Goal: Task Accomplishment & Management: Complete application form

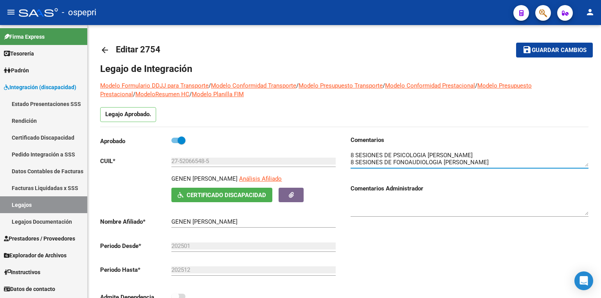
scroll to position [35, 0]
click at [41, 205] on link "Legajos" at bounding box center [43, 204] width 87 height 17
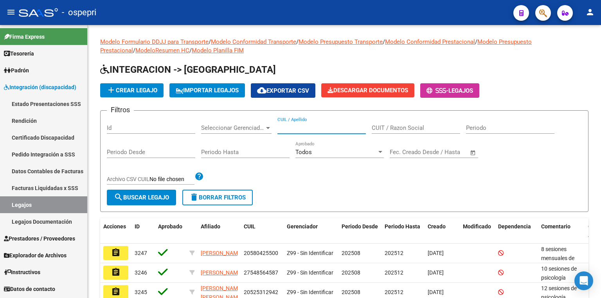
click at [318, 128] on input "CUIL / Apellido" at bounding box center [321, 127] width 88 height 7
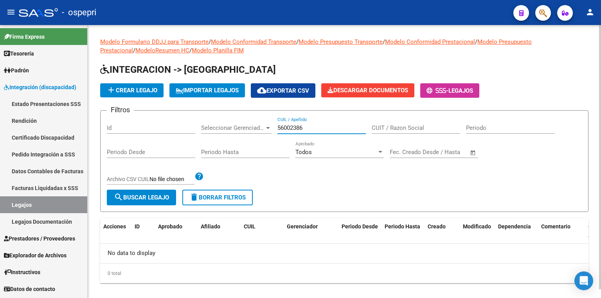
type input "56002386"
click at [127, 91] on span "add Crear Legajo" at bounding box center [131, 90] width 51 height 7
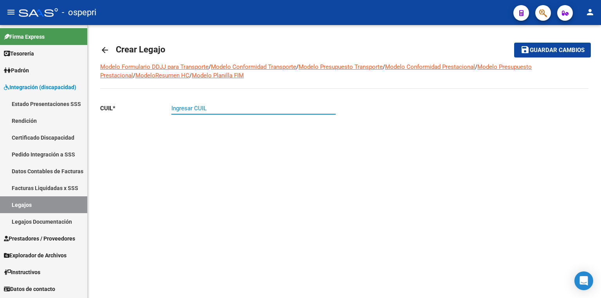
click at [183, 106] on input "Ingresar CUIL" at bounding box center [253, 108] width 164 height 7
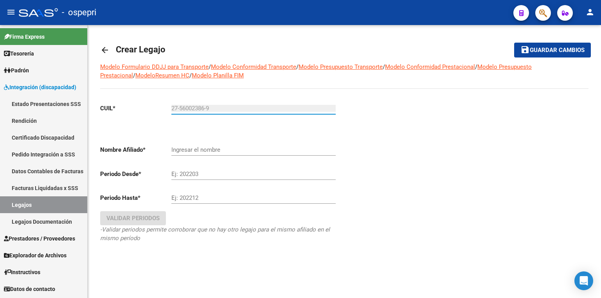
type input "27-56002386-9"
type input "MANQUEO GIMENEZ SINAI"
click at [217, 169] on div "Ej: 202203" at bounding box center [253, 171] width 164 height 17
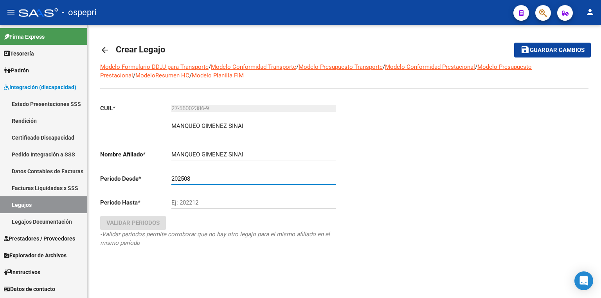
type input "202508"
click at [208, 202] on input "Ej: 202212" at bounding box center [253, 202] width 164 height 7
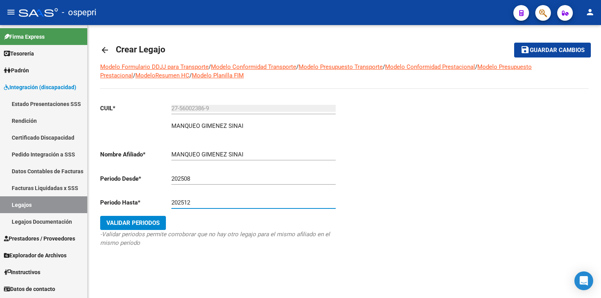
type input "202512"
click at [150, 220] on span "Validar Periodos" at bounding box center [132, 222] width 53 height 7
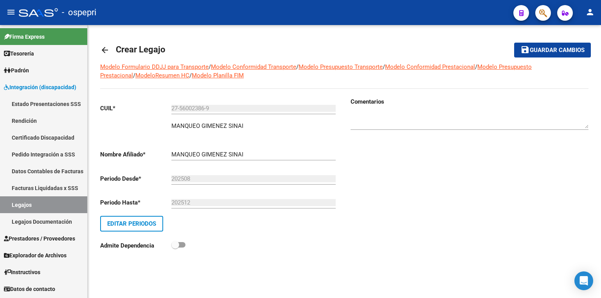
drag, startPoint x: 422, startPoint y: 163, endPoint x: 417, endPoint y: 154, distance: 10.9
click at [422, 163] on div "Comentarios" at bounding box center [466, 179] width 244 height 164
click at [551, 48] on span "Guardar cambios" at bounding box center [557, 50] width 55 height 7
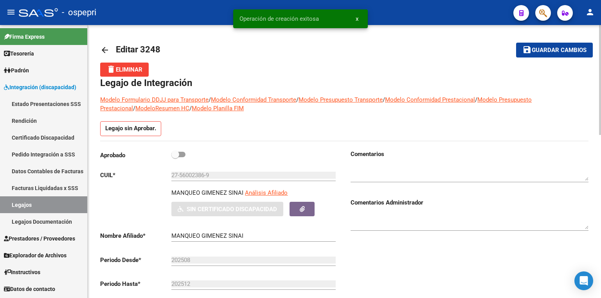
click at [182, 155] on span at bounding box center [178, 154] width 14 height 5
click at [175, 157] on input "checkbox" at bounding box center [175, 157] width 0 height 0
checkbox input "true"
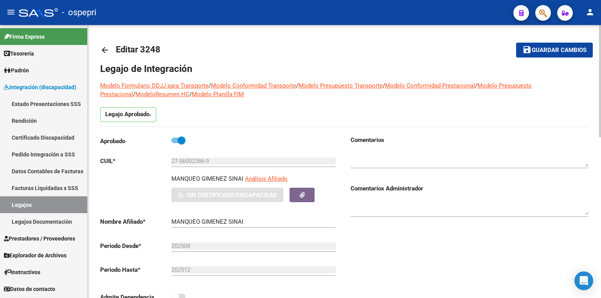
click at [394, 151] on textarea at bounding box center [470, 159] width 238 height 16
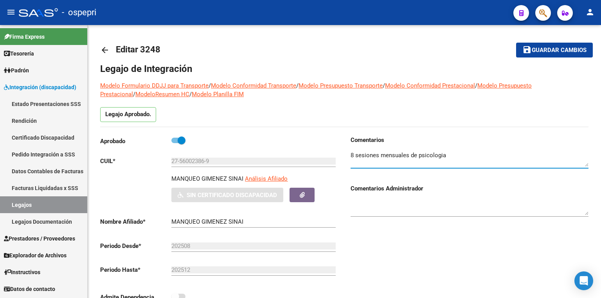
type textarea "8 sesiones mensuales de psicologia"
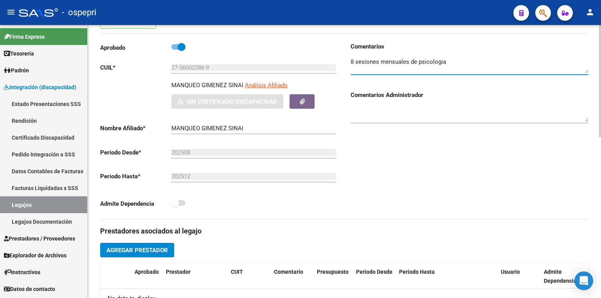
scroll to position [94, 0]
click at [155, 255] on button "Agregar Prestador" at bounding box center [137, 250] width 74 height 14
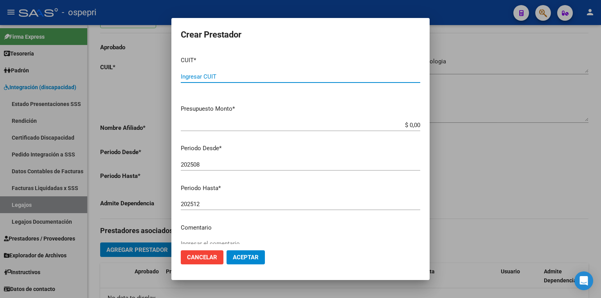
paste input "23-33952408-4"
type input "23-33952408-4"
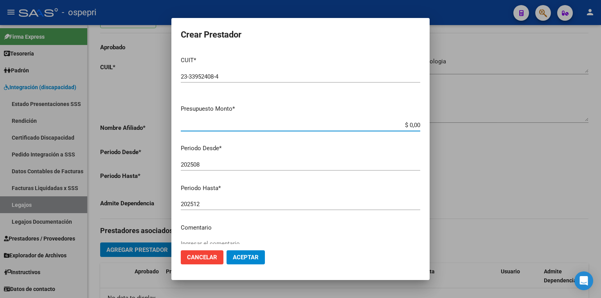
drag, startPoint x: 394, startPoint y: 127, endPoint x: 431, endPoint y: 130, distance: 38.1
click at [431, 130] on div "Crear Prestador CUIT * 23-33952408-4 Ingresar CUIT ARCA Padrón Presupuesto Mont…" at bounding box center [300, 149] width 601 height 298
type input "$ 14.844,73"
click at [254, 259] on span "Aceptar" at bounding box center [246, 257] width 26 height 7
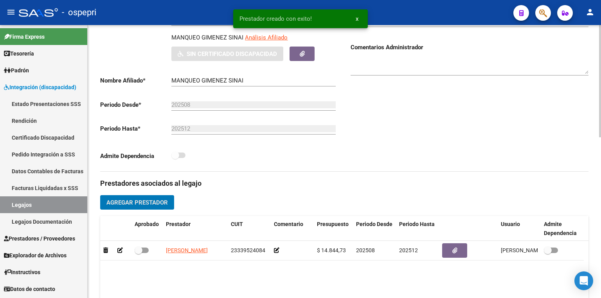
scroll to position [156, 0]
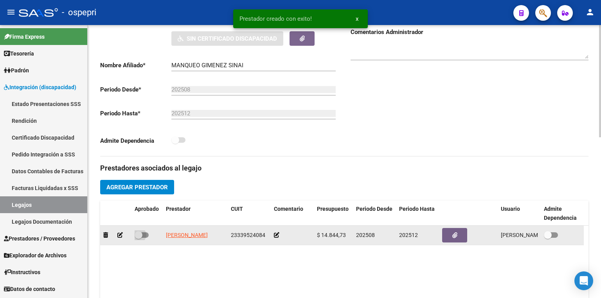
click at [144, 237] on span at bounding box center [142, 234] width 14 height 5
click at [138, 238] on input "checkbox" at bounding box center [138, 238] width 0 height 0
checkbox input "true"
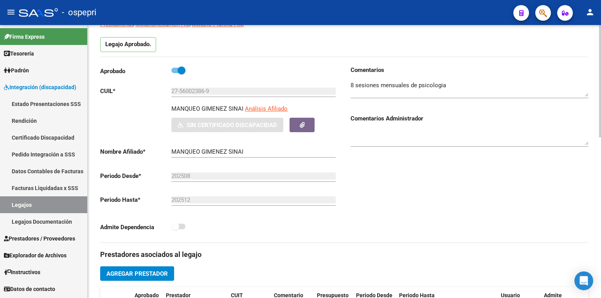
scroll to position [47, 0]
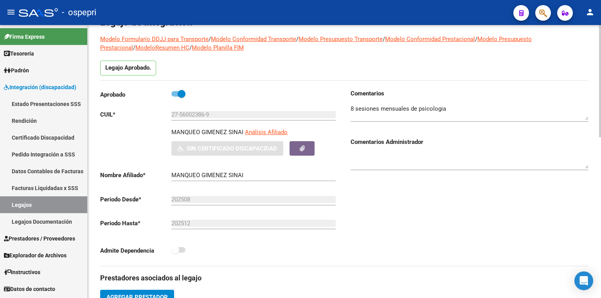
click at [464, 107] on textarea at bounding box center [470, 112] width 238 height 16
type textarea "8 sesiones mensuales de psicologia [PERSON_NAME] 12 sesiones de fonoaudiologia …"
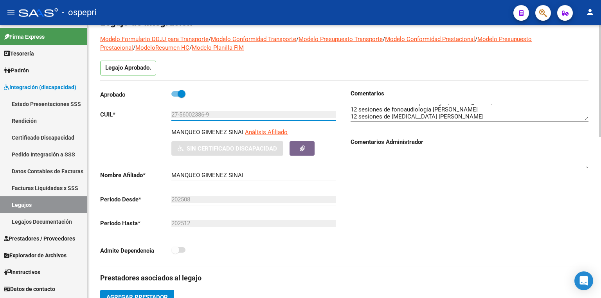
drag, startPoint x: 207, startPoint y: 114, endPoint x: 180, endPoint y: 114, distance: 27.0
click at [180, 114] on input "27-56002386-9" at bounding box center [253, 114] width 164 height 7
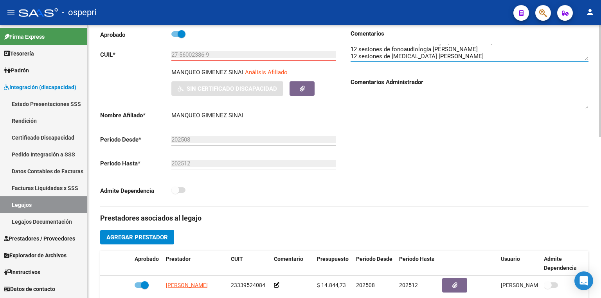
scroll to position [109, 0]
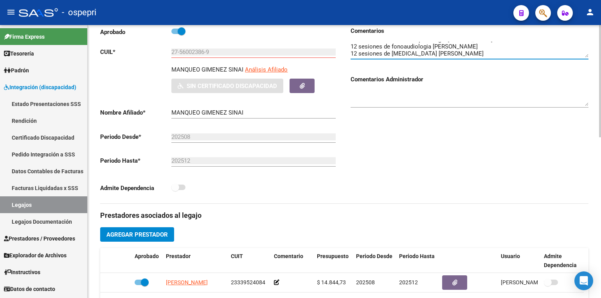
click at [131, 230] on button "Agregar Prestador" at bounding box center [137, 234] width 74 height 14
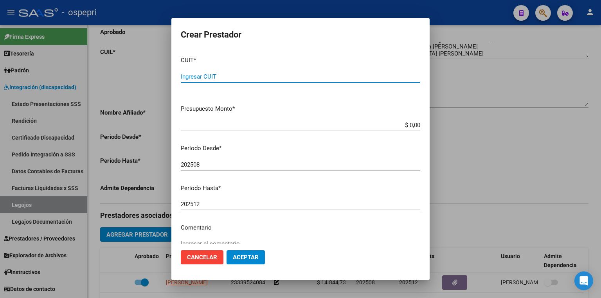
paste input "27-28459726-0"
type input "27-28459726-0"
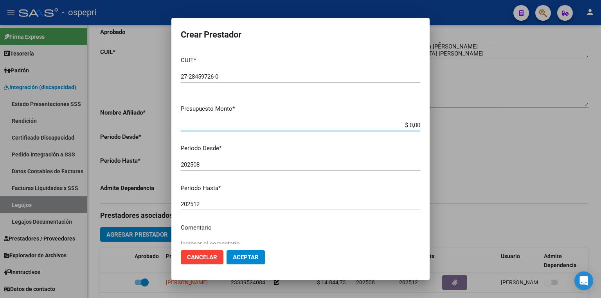
drag, startPoint x: 396, startPoint y: 125, endPoint x: 515, endPoint y: 131, distance: 119.1
click at [515, 131] on div "Crear Prestador CUIT * 27-28459726-0 Ingresar CUIT ARCA Padrón Presupuesto Mont…" at bounding box center [300, 149] width 601 height 298
type input "$ 14.844,73"
click at [243, 257] on span "Aceptar" at bounding box center [246, 257] width 26 height 7
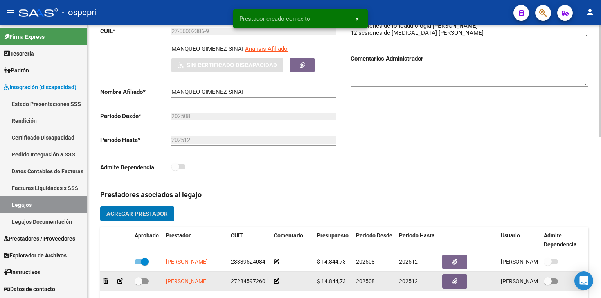
scroll to position [140, 0]
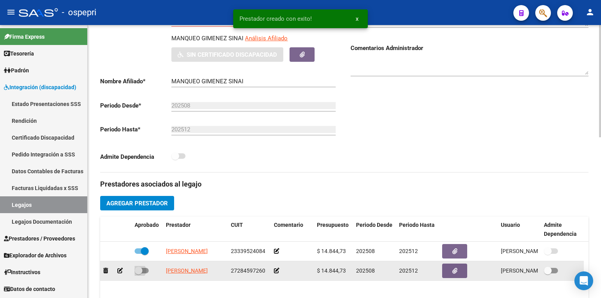
click at [147, 270] on span at bounding box center [142, 270] width 14 height 5
click at [138, 273] on input "checkbox" at bounding box center [138, 273] width 0 height 0
checkbox input "true"
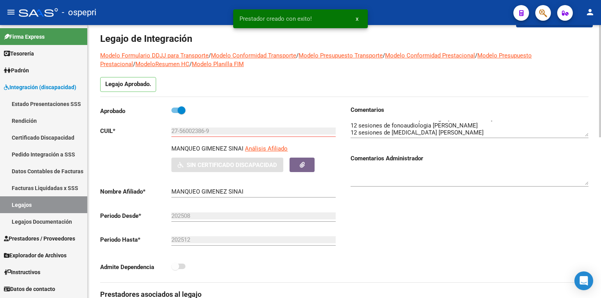
scroll to position [15, 0]
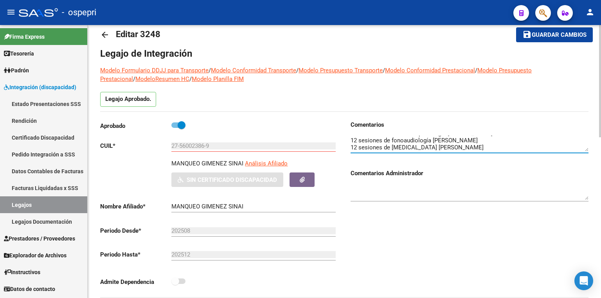
drag, startPoint x: 429, startPoint y: 136, endPoint x: 389, endPoint y: 141, distance: 40.6
click at [389, 141] on textarea at bounding box center [470, 144] width 238 height 16
type textarea "8 sesiones mensuales de psicologia [PERSON_NAME] 12 sesiones de fonoaudiología …"
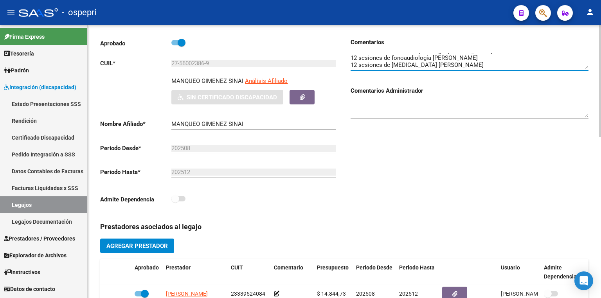
scroll to position [109, 0]
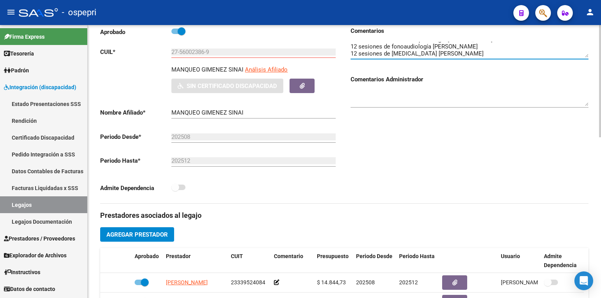
click at [161, 231] on span "Agregar Prestador" at bounding box center [136, 234] width 61 height 7
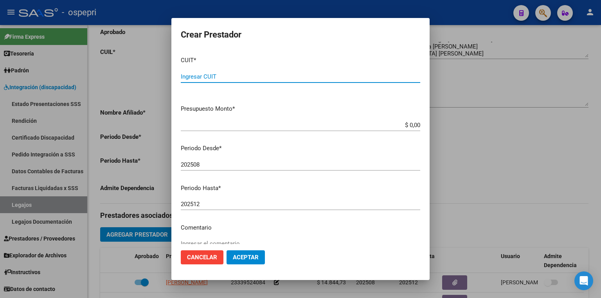
paste input "27-37300431-1"
type input "27-37300431-1"
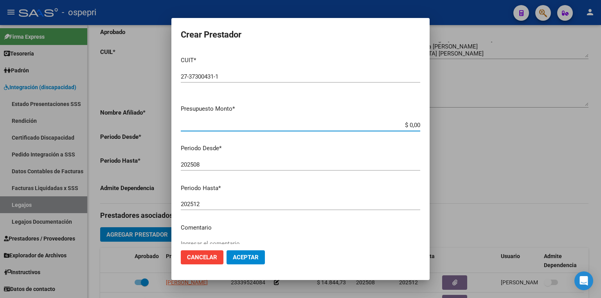
drag, startPoint x: 397, startPoint y: 125, endPoint x: 465, endPoint y: 135, distance: 68.0
click at [465, 135] on div "Crear Prestador CUIT * 27-37300431-1 Ingresar CUIT ARCA Padrón Presupuesto Mont…" at bounding box center [300, 149] width 601 height 298
click at [379, 122] on input "$ 0,00" at bounding box center [300, 125] width 239 height 7
drag, startPoint x: 394, startPoint y: 124, endPoint x: 486, endPoint y: 132, distance: 92.6
click at [486, 132] on div "Crear Prestador CUIT * 27-37300431-1 Ingresar CUIT ARCA Padrón Presupuesto Mont…" at bounding box center [300, 149] width 601 height 298
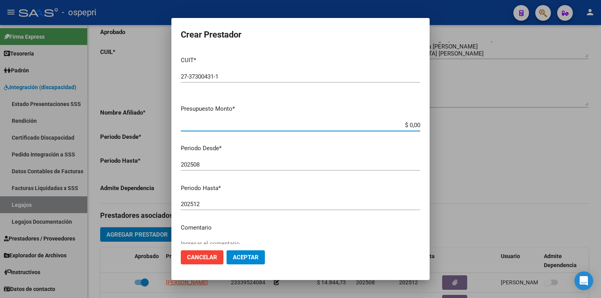
click at [396, 128] on input "$ 0,00" at bounding box center [300, 125] width 239 height 7
drag, startPoint x: 398, startPoint y: 126, endPoint x: 457, endPoint y: 131, distance: 58.5
click at [453, 131] on div "Crear Prestador CUIT * 27-37300431-1 Ingresar CUIT ARCA Padrón Presupuesto Mont…" at bounding box center [300, 149] width 601 height 298
type input "$ 14.844,73"
click at [253, 253] on button "Aceptar" at bounding box center [246, 257] width 38 height 14
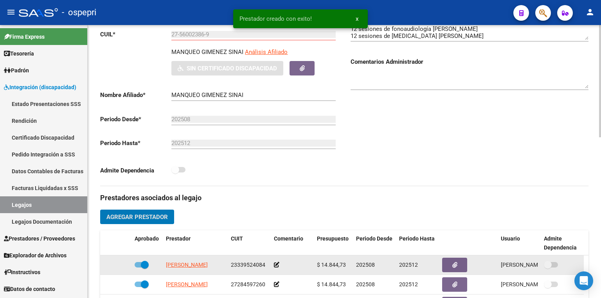
scroll to position [172, 0]
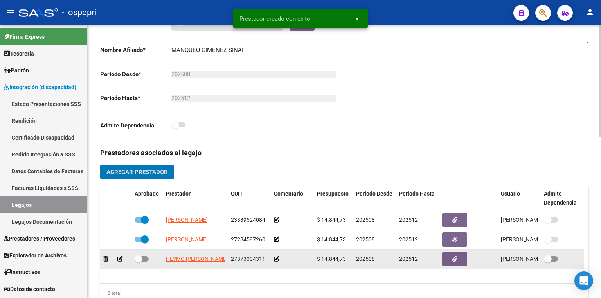
click at [145, 258] on span at bounding box center [142, 258] width 14 height 5
click at [138, 262] on input "checkbox" at bounding box center [138, 262] width 0 height 0
checkbox input "true"
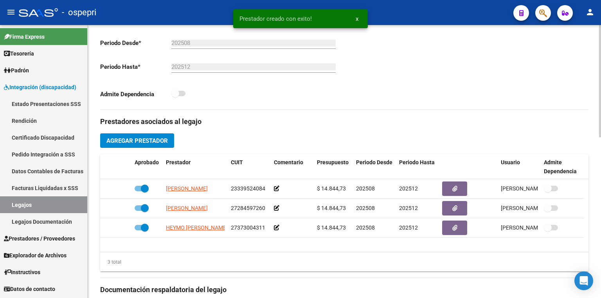
scroll to position [47, 0]
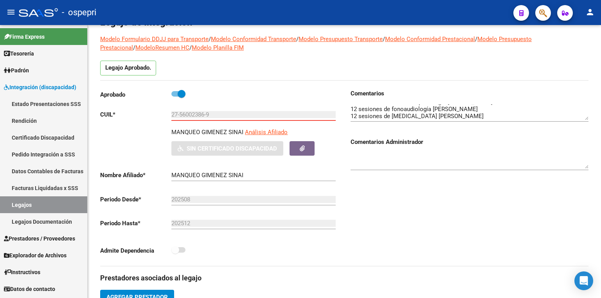
drag, startPoint x: 218, startPoint y: 117, endPoint x: 46, endPoint y: 110, distance: 171.9
click at [46, 110] on mat-sidenav-container "Firma Express Tesorería Extractos Procesados (csv) Extractos Originales (pdf) P…" at bounding box center [300, 161] width 601 height 273
click at [438, 185] on div "Comentarios Comentarios Administrador" at bounding box center [466, 177] width 244 height 177
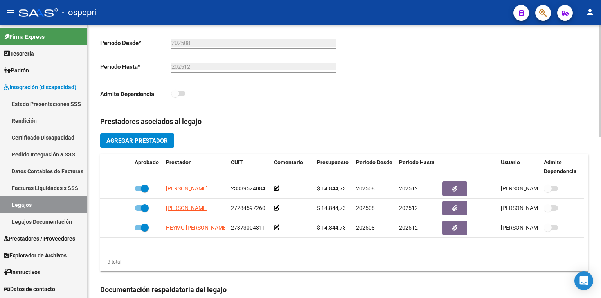
scroll to position [391, 0]
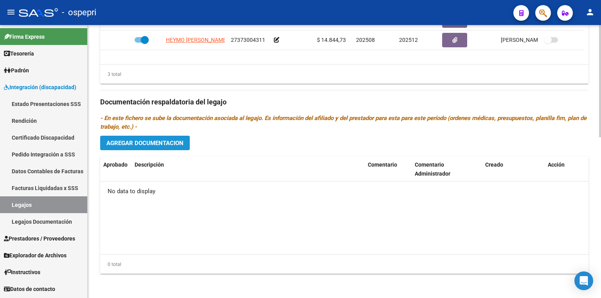
click at [157, 146] on span "Agregar Documentacion" at bounding box center [144, 143] width 77 height 7
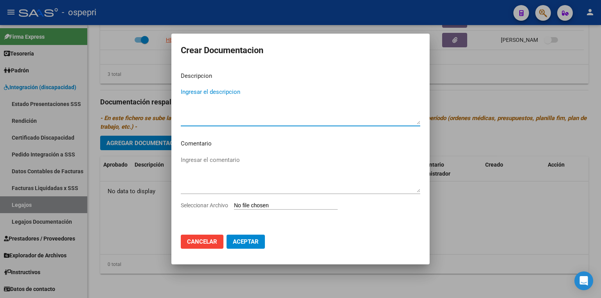
click at [262, 203] on input "Seleccionar Archivo" at bounding box center [286, 205] width 104 height 7
type input "C:\fakepath\27560023869.pdf"
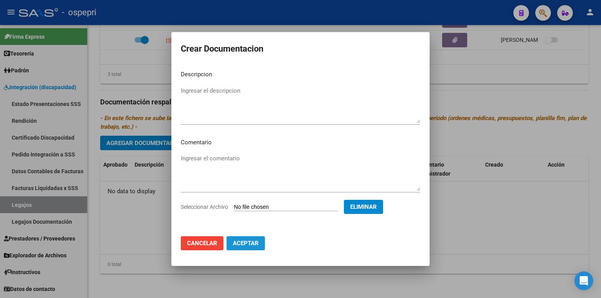
click at [247, 247] on button "Aceptar" at bounding box center [246, 243] width 38 height 14
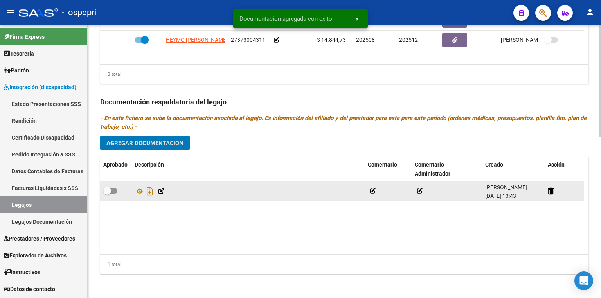
click at [115, 191] on span at bounding box center [110, 190] width 14 height 5
click at [107, 194] on input "checkbox" at bounding box center [107, 194] width 0 height 0
checkbox input "true"
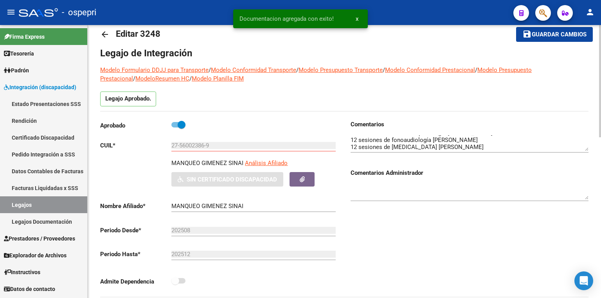
scroll to position [15, 0]
click at [535, 35] on span "Guardar cambios" at bounding box center [559, 35] width 55 height 7
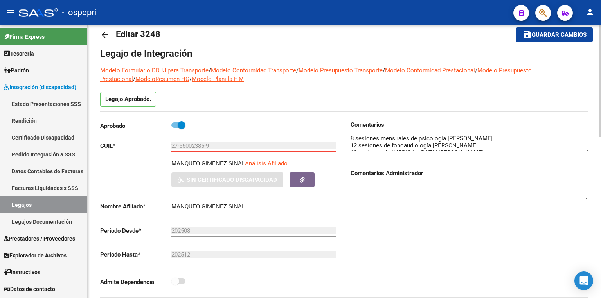
scroll to position [0, 0]
drag, startPoint x: 221, startPoint y: 147, endPoint x: 117, endPoint y: 149, distance: 104.1
click at [113, 148] on app-form-text-field "CUIL * 27-56002386-9 Ingresar CUIL" at bounding box center [218, 145] width 236 height 7
click at [577, 30] on button "save Guardar cambios" at bounding box center [554, 34] width 77 height 14
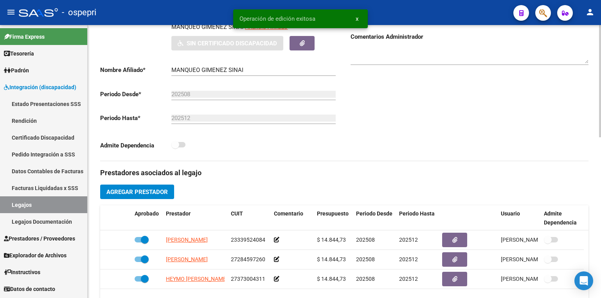
scroll to position [140, 0]
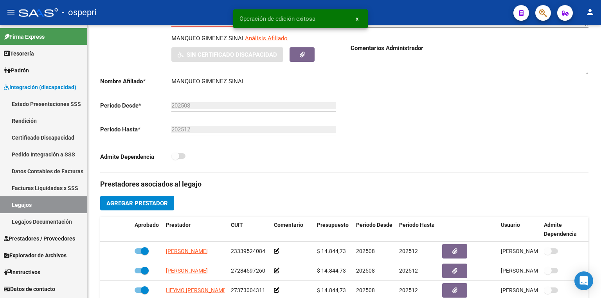
click at [34, 137] on link "Certificado Discapacidad" at bounding box center [43, 137] width 87 height 17
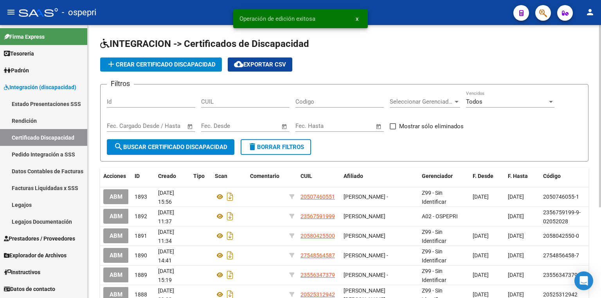
click at [147, 66] on span "add Crear Certificado Discapacidad" at bounding box center [160, 64] width 109 height 7
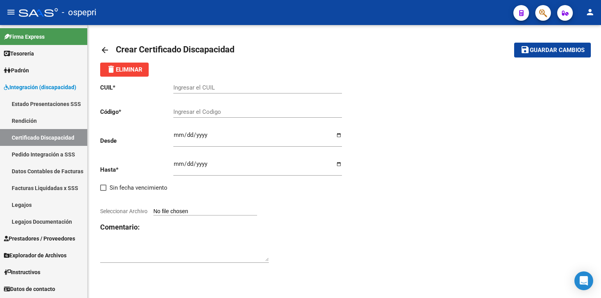
click at [223, 84] on input "Ingresar el CUIL" at bounding box center [257, 87] width 169 height 7
paste input "27-56002386-9"
type input "27-56002386-9"
click at [219, 107] on div "Ingresar el Codigo" at bounding box center [257, 109] width 169 height 17
paste input "27-56002386-9"
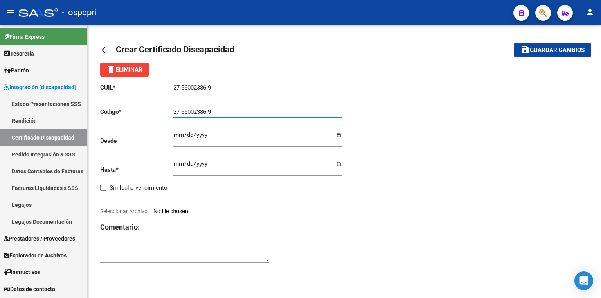
type input "27-56002386-9"
click at [179, 133] on input "Ingresar fec. Desde" at bounding box center [257, 138] width 169 height 13
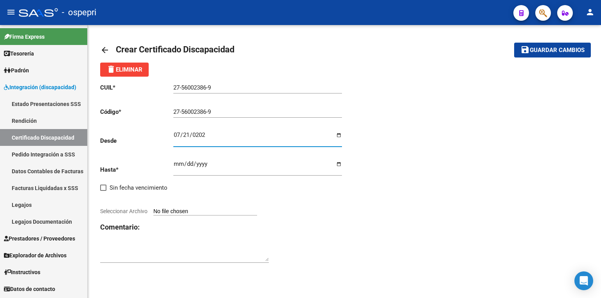
type input "[DATE]"
click at [180, 165] on input "Ingresar fec. Hasta" at bounding box center [257, 167] width 169 height 13
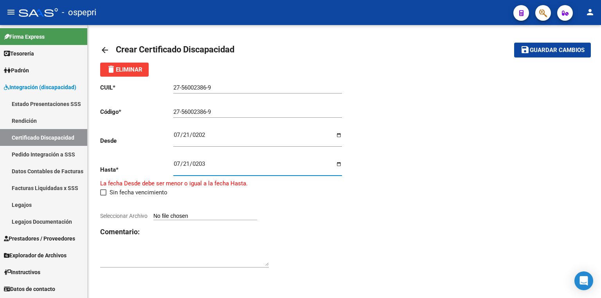
type input "[DATE]"
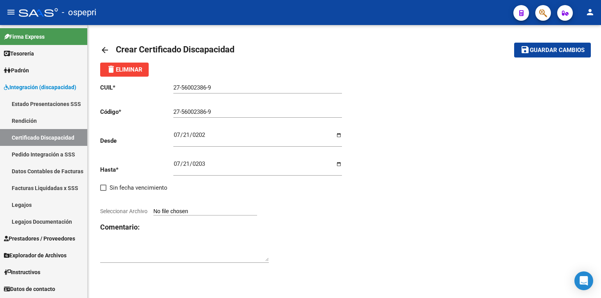
click at [195, 208] on input "Seleccionar Archivo" at bounding box center [205, 211] width 104 height 7
type input "C:\fakepath\cud [PERSON_NAME] [PERSON_NAME].jpg"
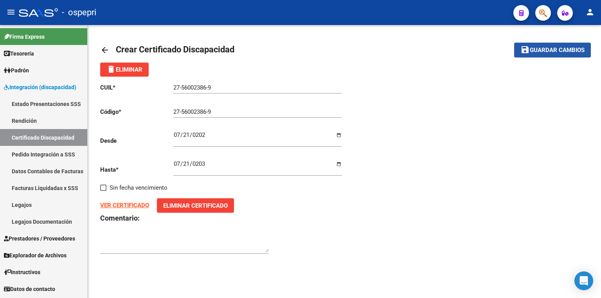
click at [548, 53] on span "Guardar cambios" at bounding box center [557, 50] width 55 height 7
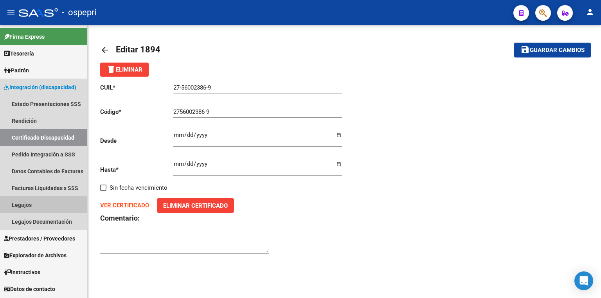
click at [34, 202] on link "Legajos" at bounding box center [43, 204] width 87 height 17
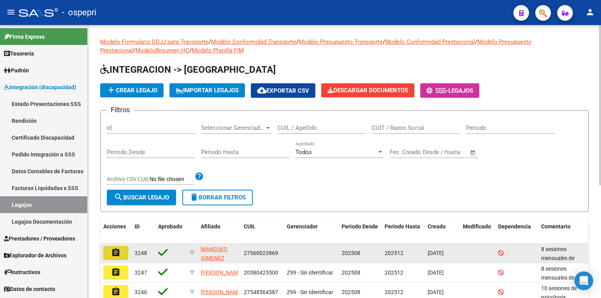
click at [113, 255] on mat-icon "assignment" at bounding box center [115, 252] width 9 height 9
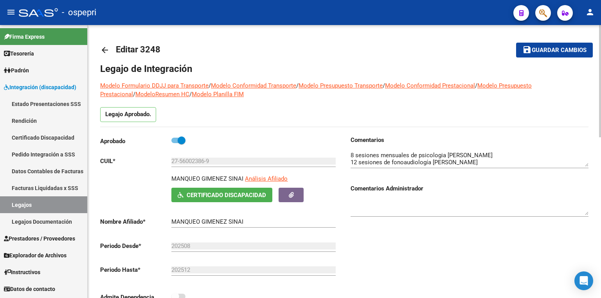
click at [50, 205] on link "Legajos" at bounding box center [43, 204] width 87 height 17
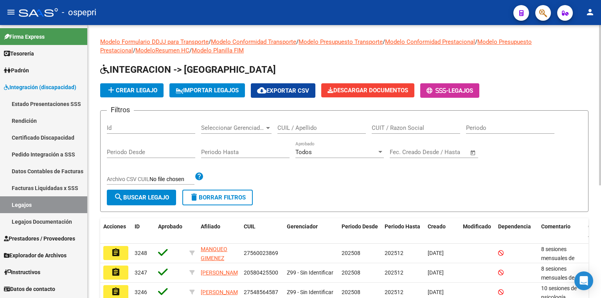
click at [308, 129] on input "CUIL / Apellido" at bounding box center [321, 127] width 88 height 7
paste input "53563808"
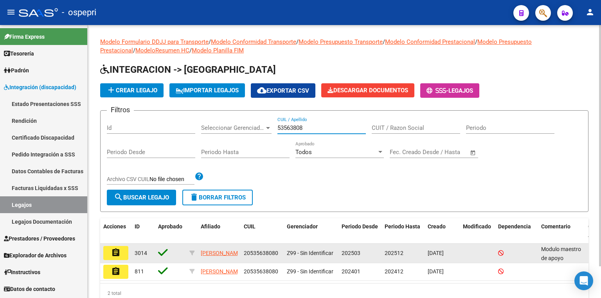
type input "53563808"
click at [115, 246] on button "assignment" at bounding box center [115, 253] width 25 height 14
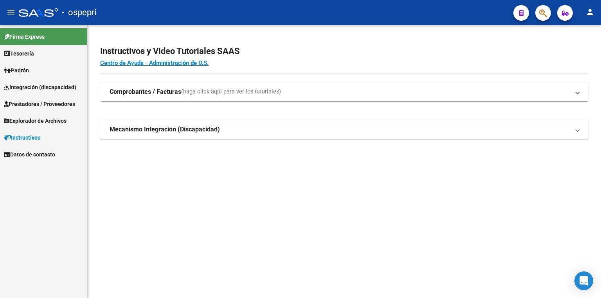
click at [37, 92] on link "Integración (discapacidad)" at bounding box center [43, 87] width 87 height 17
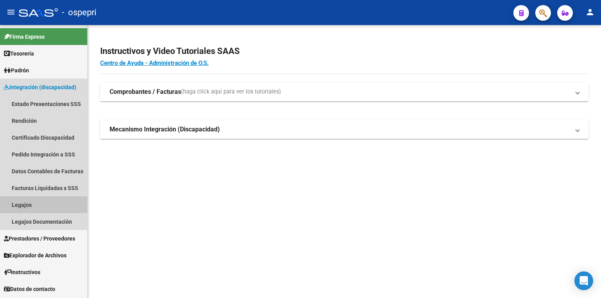
click at [27, 204] on link "Legajos" at bounding box center [43, 204] width 87 height 17
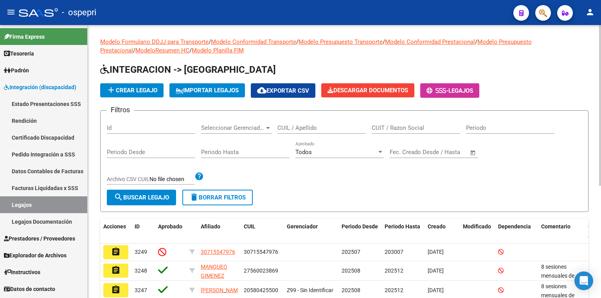
click at [305, 126] on input "CUIL / Apellido" at bounding box center [321, 127] width 88 height 7
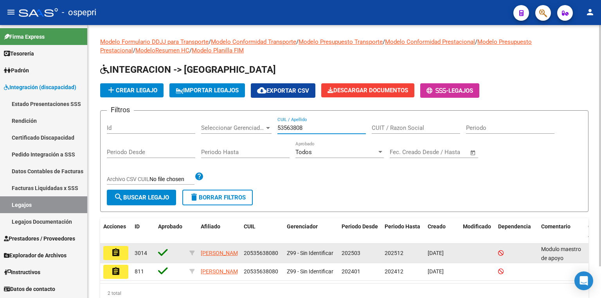
type input "53563808"
click at [117, 252] on mat-icon "assignment" at bounding box center [115, 252] width 9 height 9
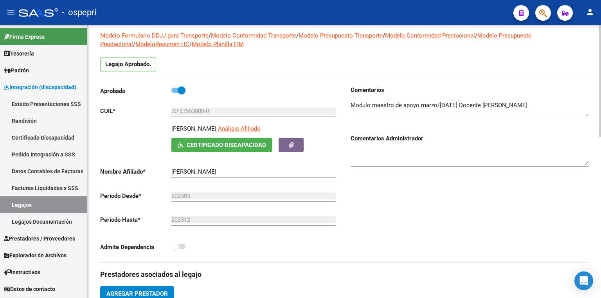
scroll to position [47, 0]
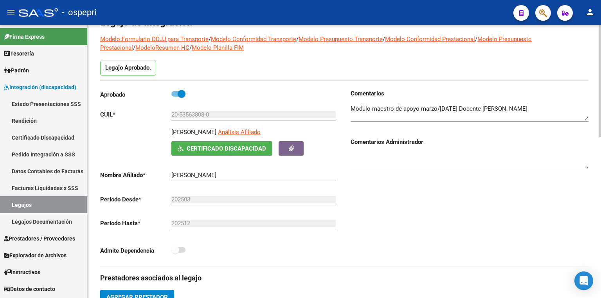
click at [558, 110] on textarea at bounding box center [470, 112] width 238 height 16
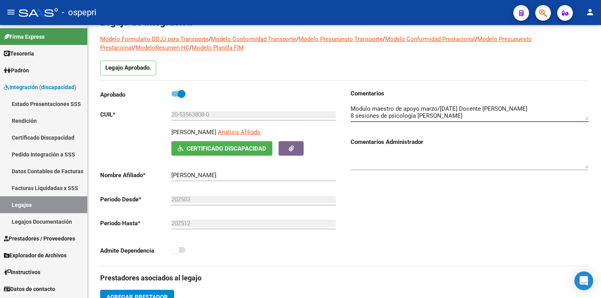
type textarea "Modulo maestro de apoyo marzo/diciembre 2025 Docente Marcela Giacoppo 8 sesione…"
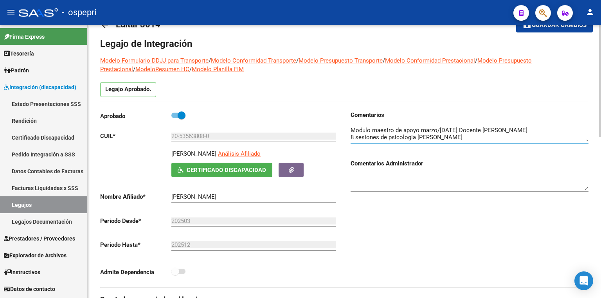
scroll to position [0, 0]
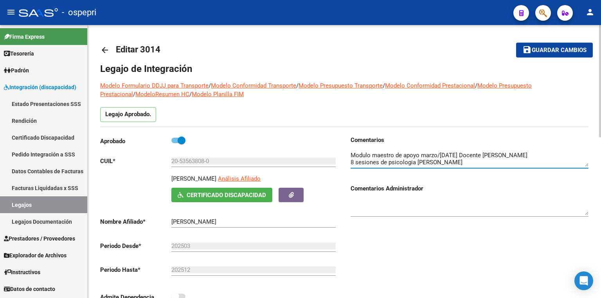
click at [524, 51] on mat-icon "save" at bounding box center [526, 49] width 9 height 9
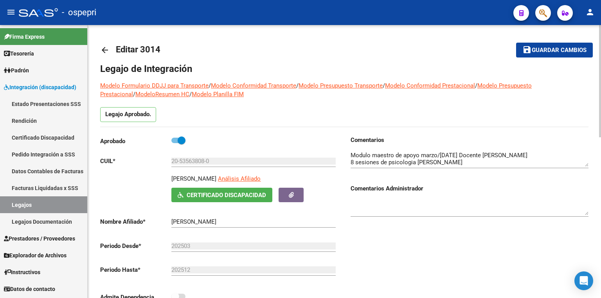
click at [541, 47] on span "Guardar cambios" at bounding box center [559, 50] width 55 height 7
